Goal: Complete application form

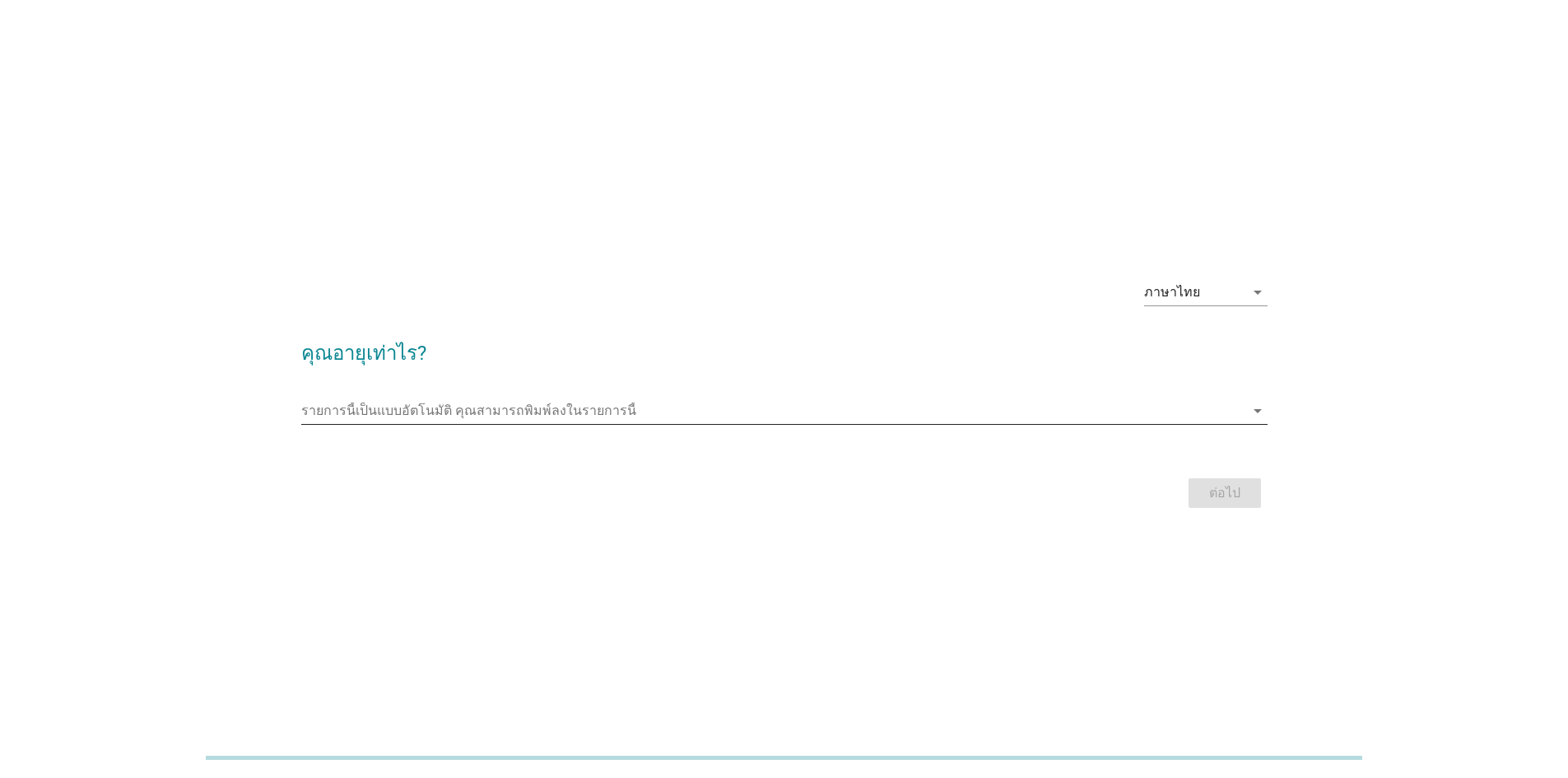
click at [772, 423] on div "รายการนี้เป็นแบบอัตโนมัติ [PERSON_NAME]พิมพ์ลงในรายการนี้ arrow_drop_down" at bounding box center [784, 419] width 966 height 42
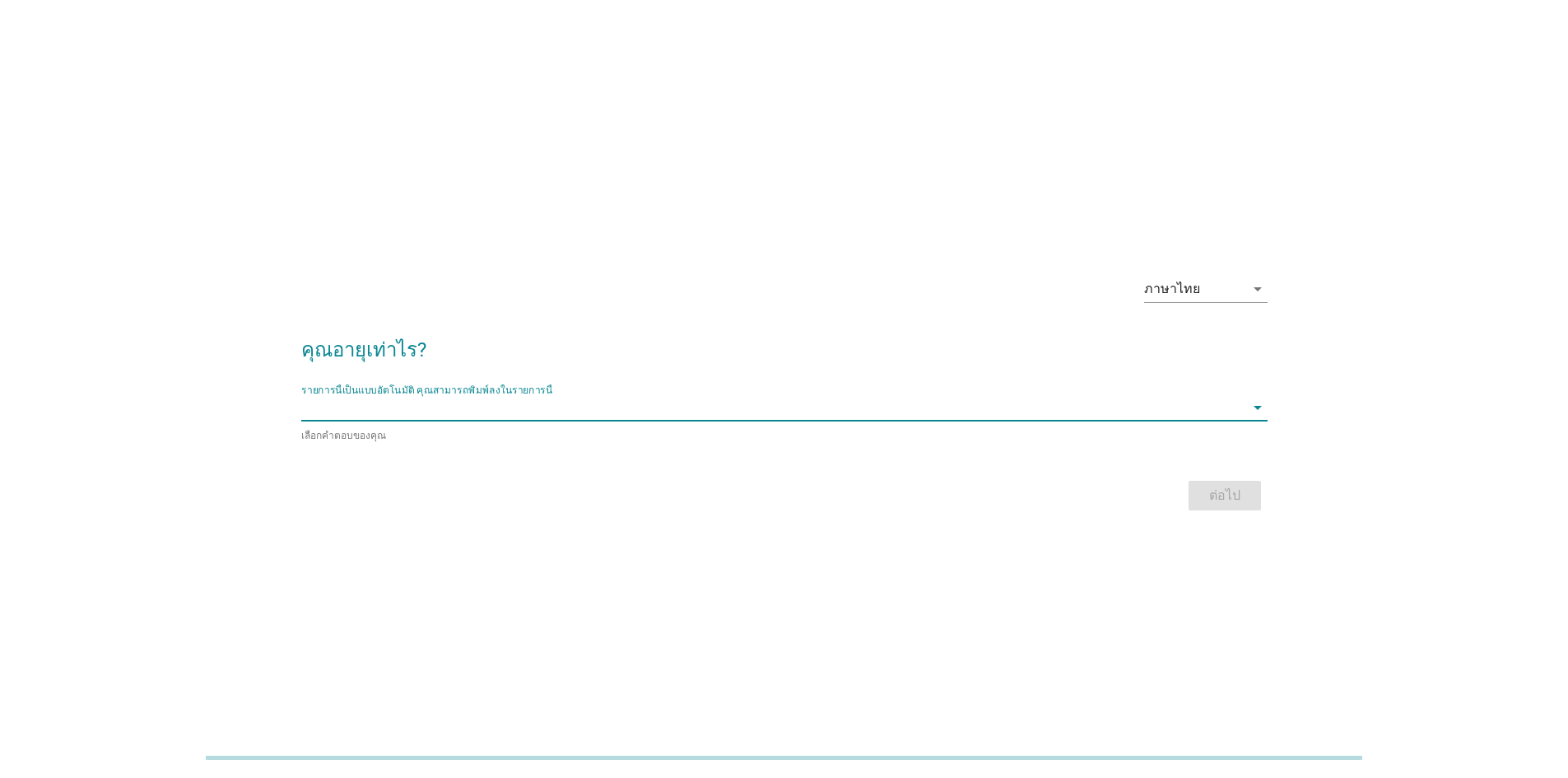
click at [761, 415] on input "รายการนี้เป็นแบบอัตโนมัติ คุณสามารถพิมพ์ลงในรายการนี้" at bounding box center [772, 406] width 943 height 26
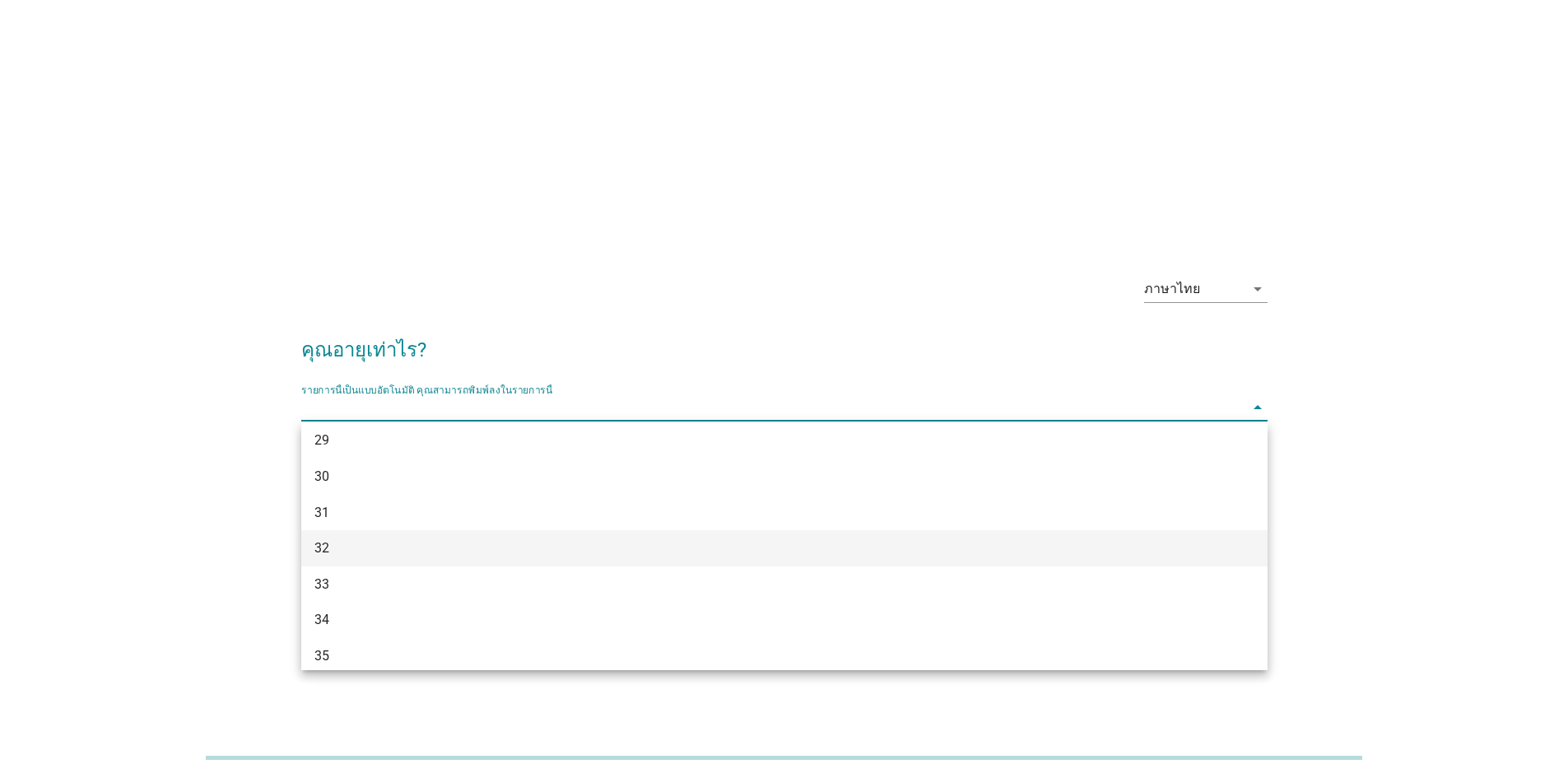
scroll to position [320, 0]
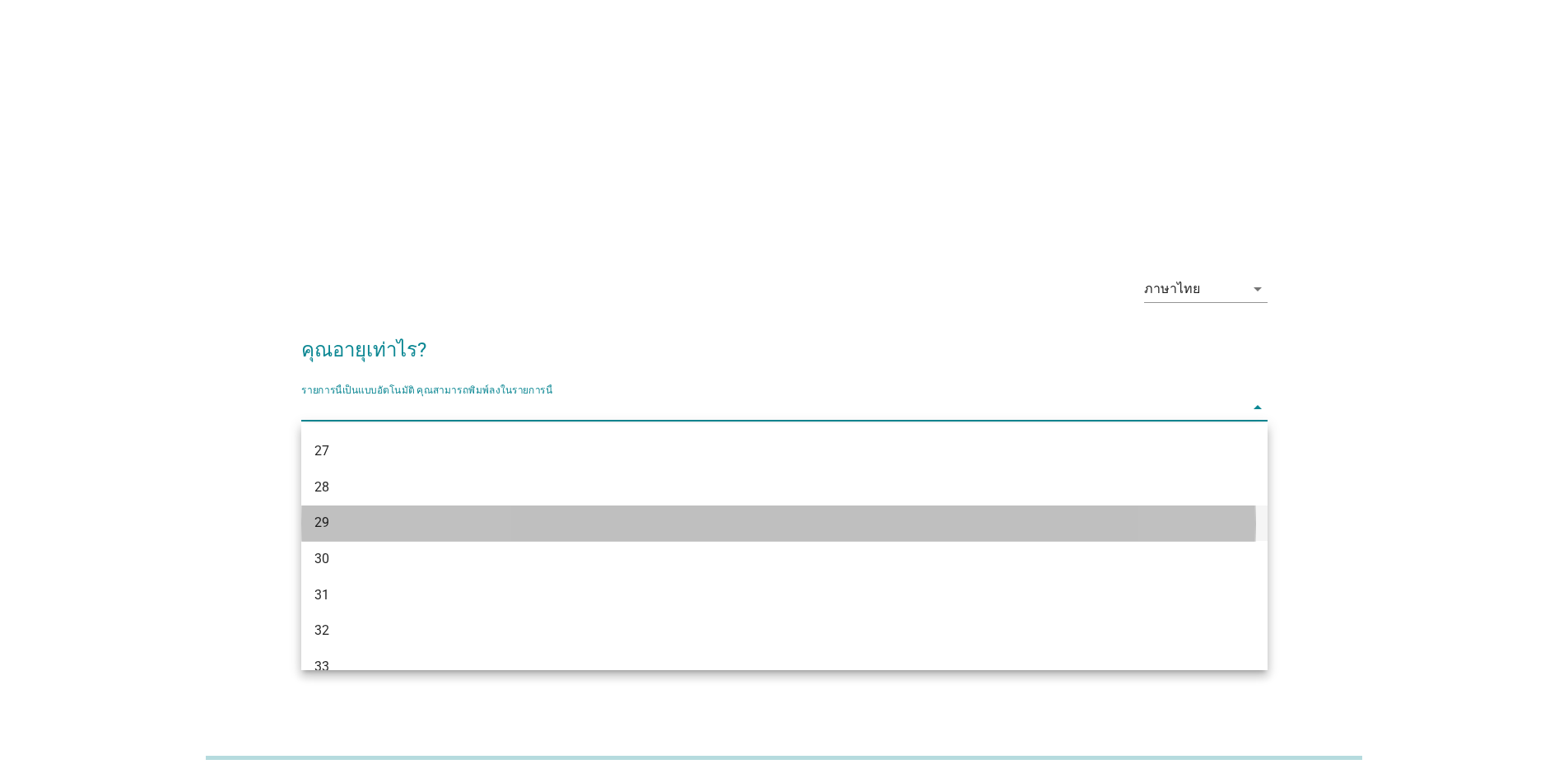
click at [351, 523] on div "29" at bounding box center [745, 522] width 862 height 19
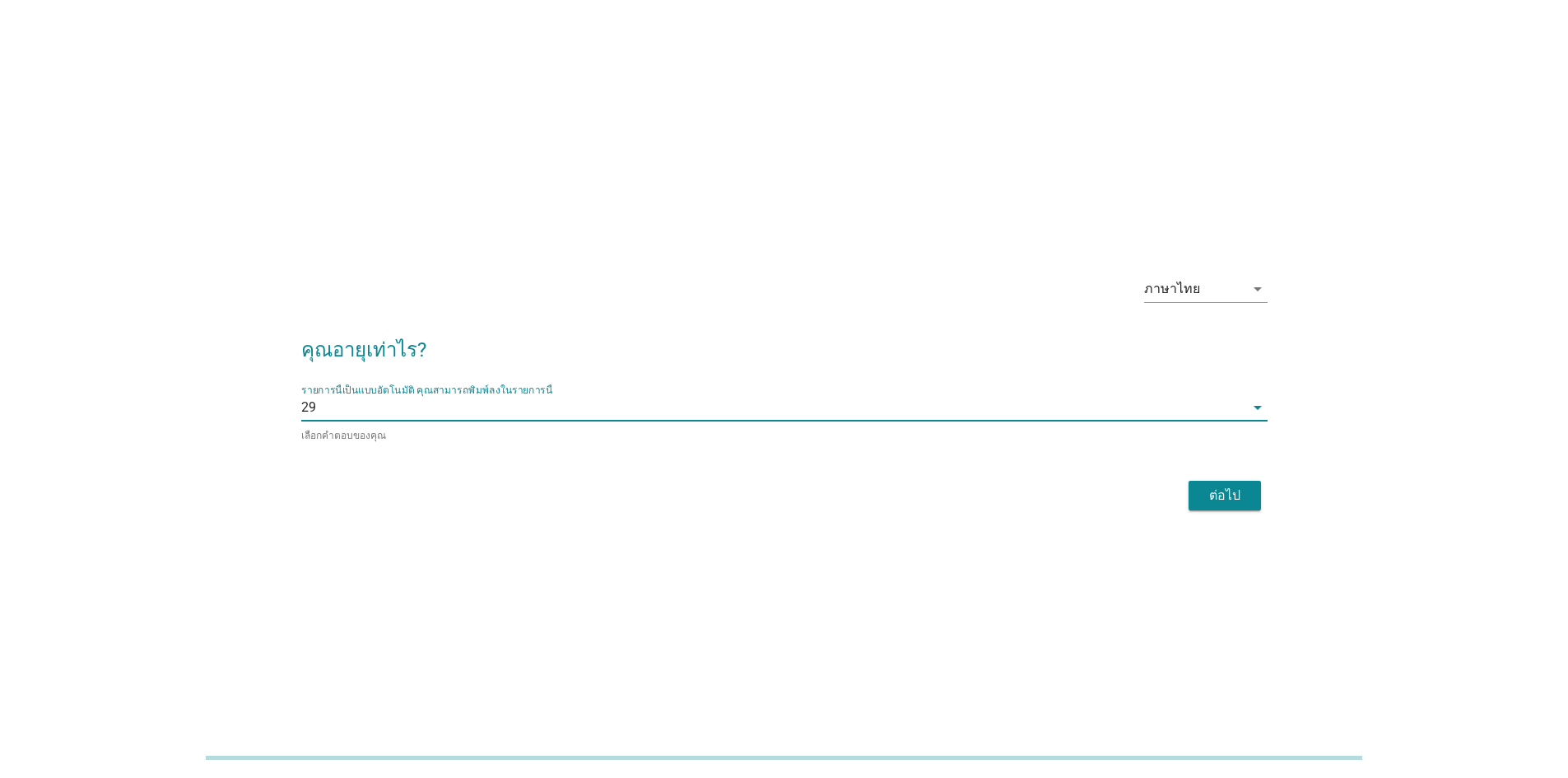
click at [1225, 496] on div "ต่อไป" at bounding box center [1225, 495] width 46 height 19
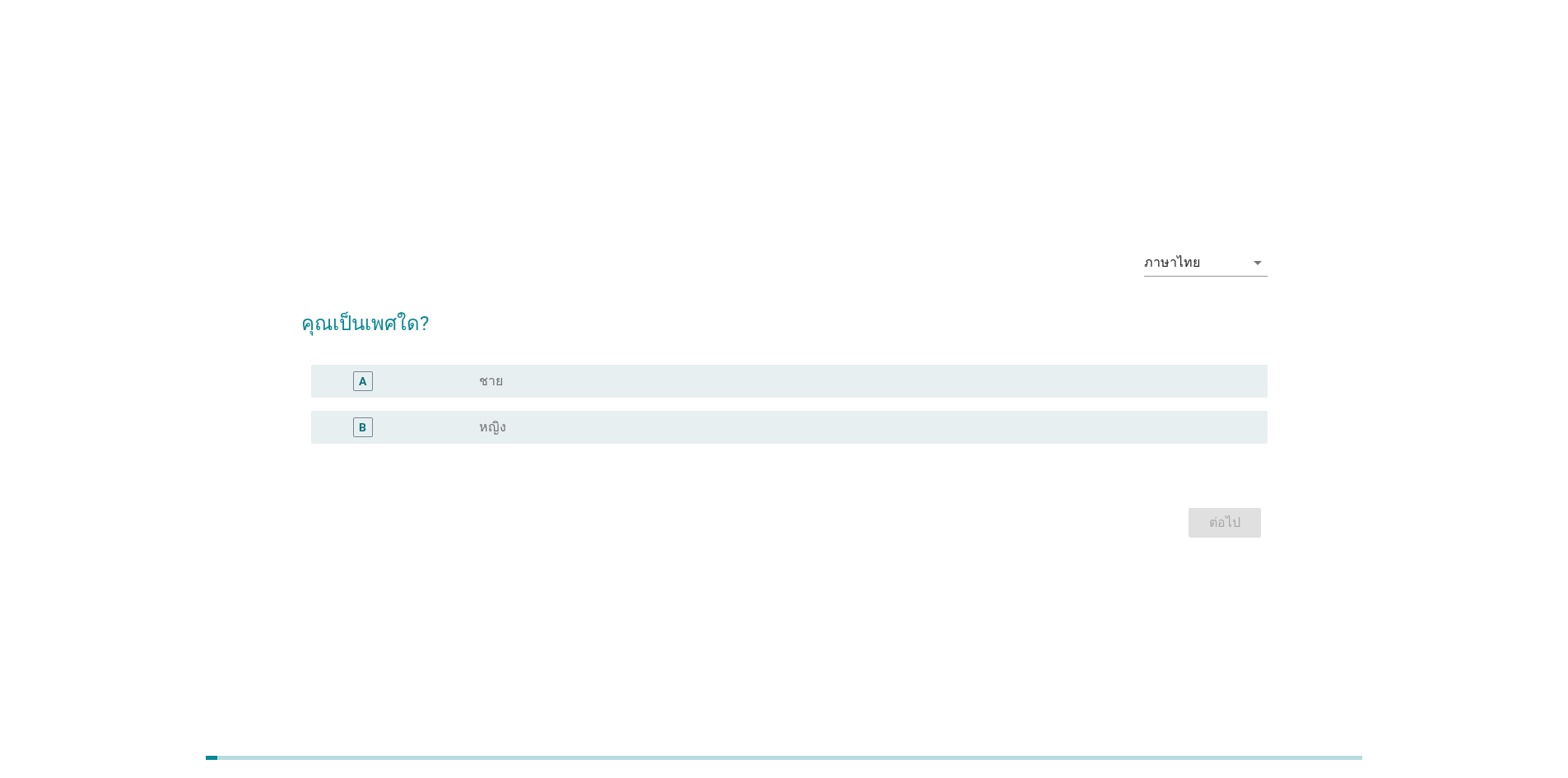
click at [650, 416] on div "B radio_button_unchecked หญิง" at bounding box center [789, 427] width 957 height 33
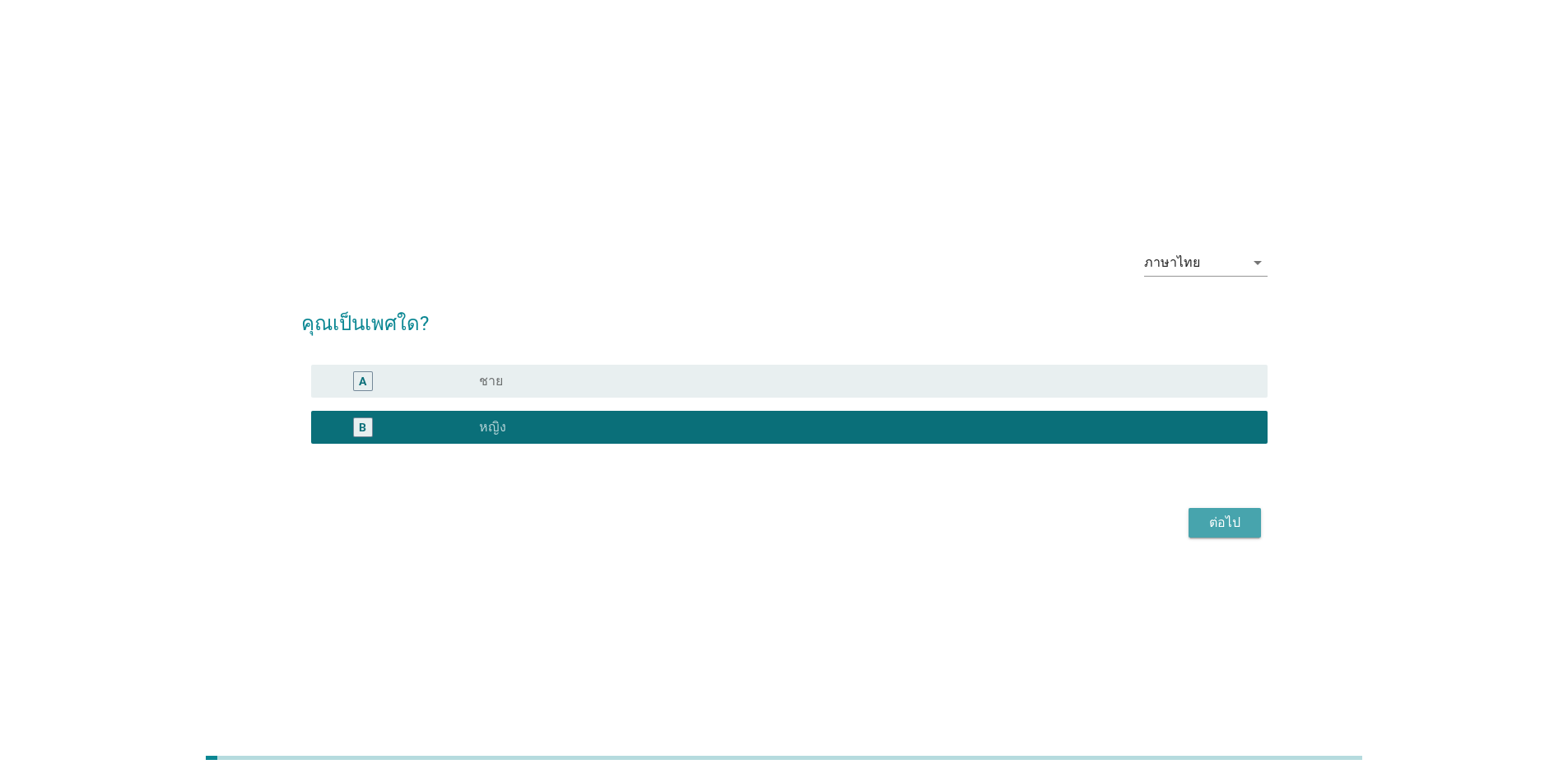
click at [1226, 527] on div "ต่อไป" at bounding box center [1225, 522] width 46 height 19
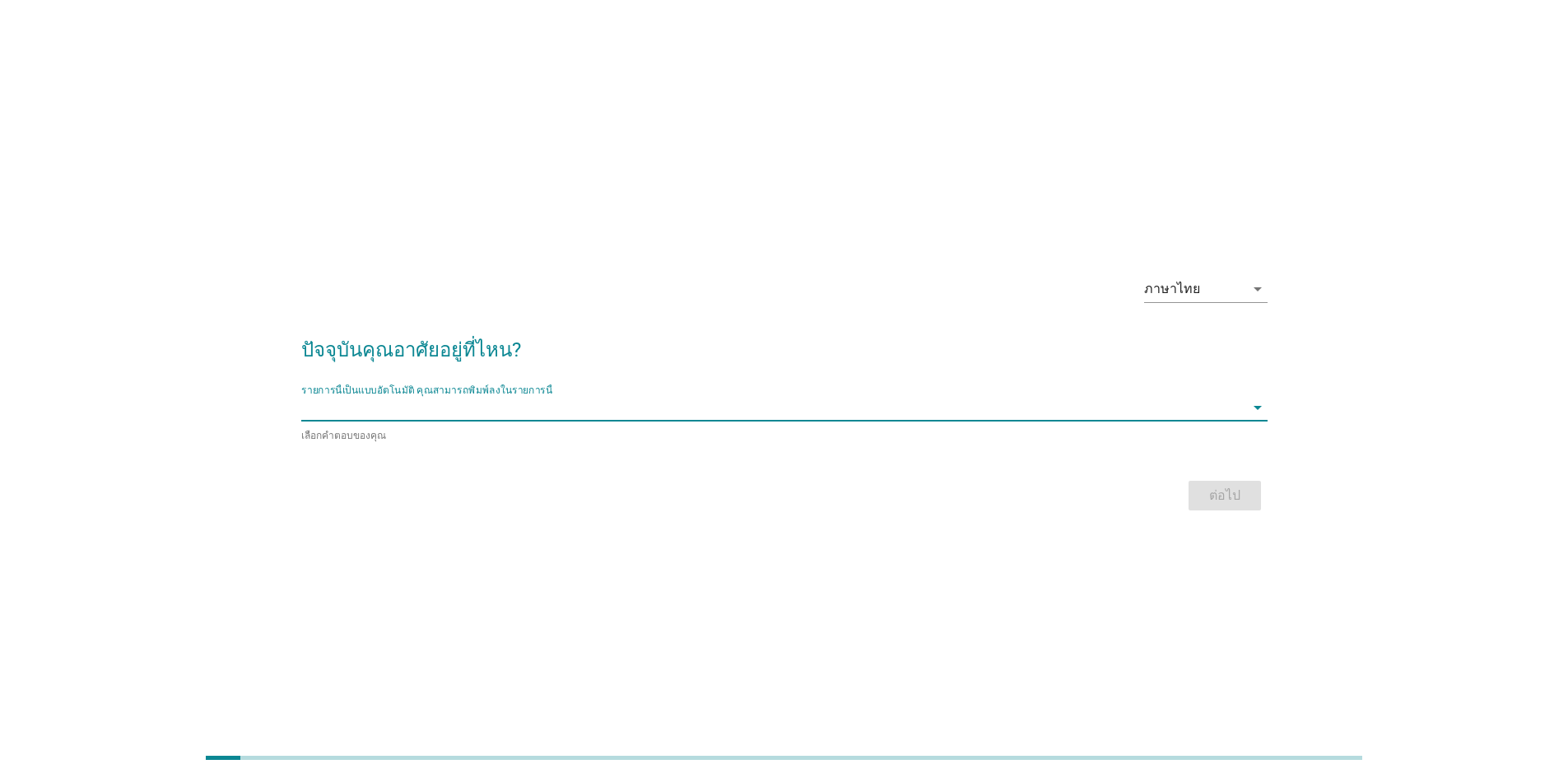
click at [411, 411] on input "รายการนี้เป็นแบบอัตโนมัติ คุณสามารถพิมพ์ลงในรายการนี้" at bounding box center [772, 406] width 943 height 26
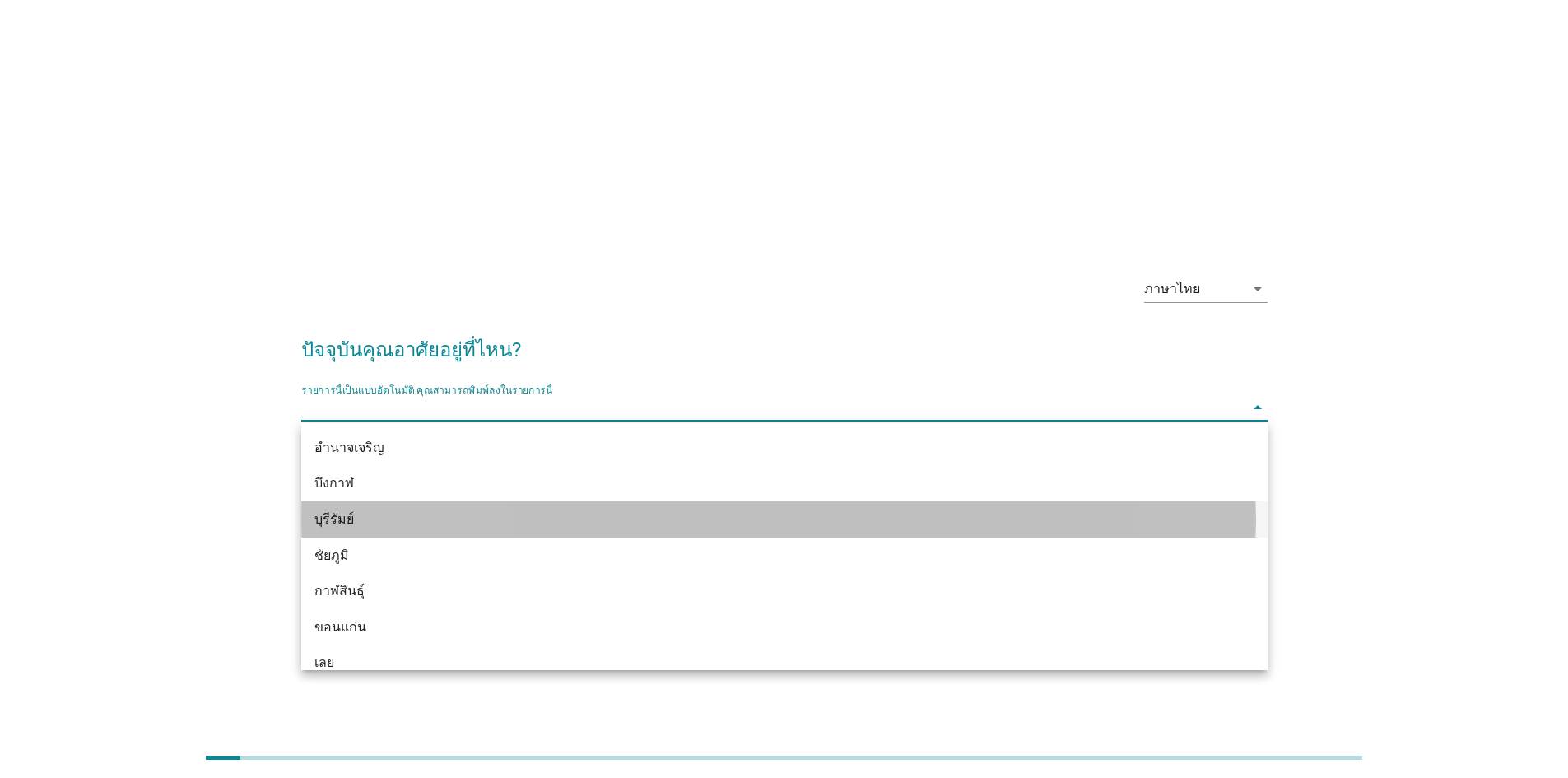
click at [418, 515] on div "บุรีรัมย์" at bounding box center [745, 519] width 862 height 19
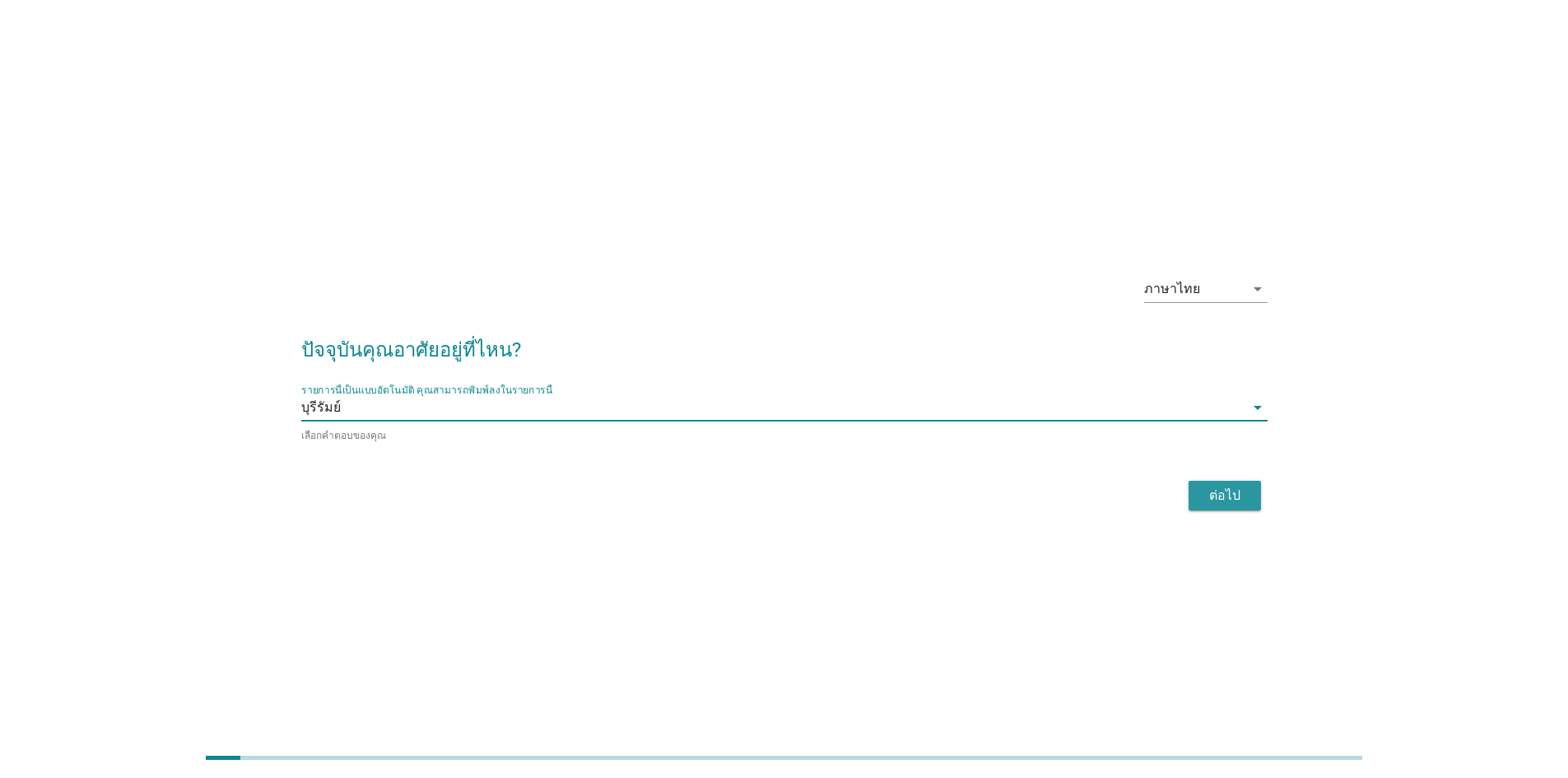
click at [1240, 498] on div "ต่อไป" at bounding box center [1225, 495] width 46 height 19
